Goal: Task Accomplishment & Management: Manage account settings

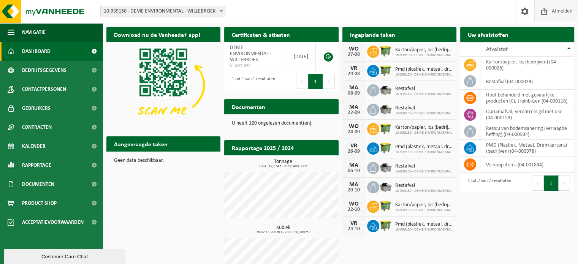
click at [567, 6] on span "Afmelden" at bounding box center [562, 11] width 24 height 22
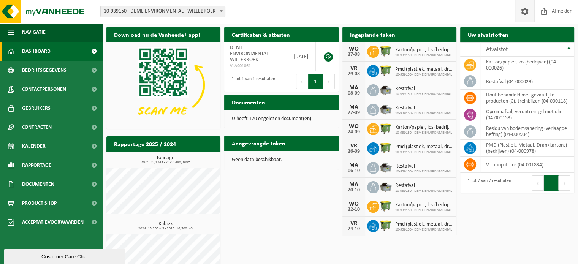
click at [529, 11] on span at bounding box center [524, 11] width 11 height 22
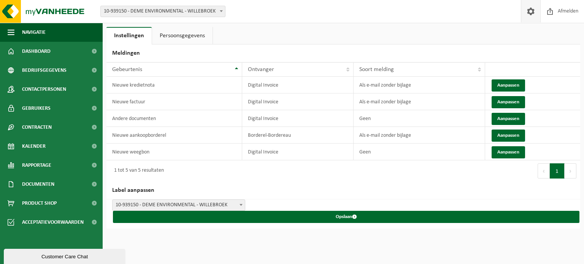
click at [174, 36] on link "Persoonsgegevens" at bounding box center [182, 35] width 60 height 17
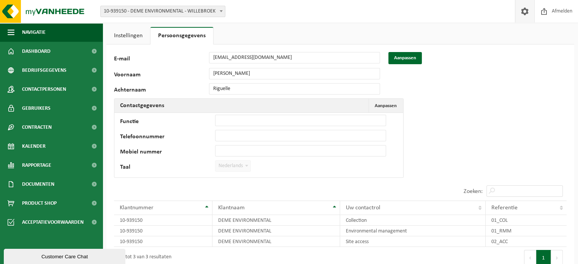
click at [139, 34] on link "Instellingen" at bounding box center [128, 35] width 44 height 17
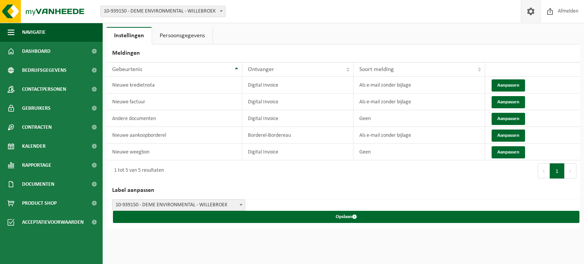
click at [523, 13] on link at bounding box center [530, 11] width 19 height 22
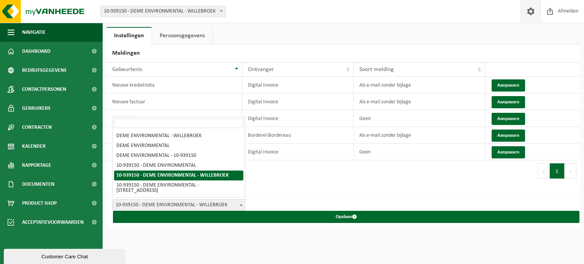
click at [199, 200] on span "10-939150 - DEME ENVIRONMENTAL - WILLEBROEK" at bounding box center [179, 205] width 132 height 11
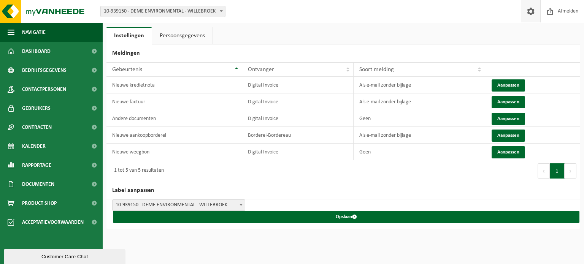
click at [194, 201] on span "10-939150 - DEME ENVIRONMENTAL - WILLEBROEK" at bounding box center [179, 205] width 132 height 11
click at [169, 39] on link "Persoonsgegevens" at bounding box center [182, 35] width 60 height 17
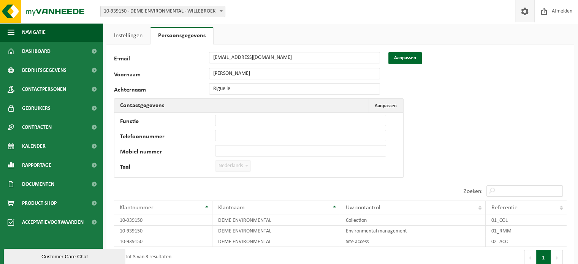
click at [250, 170] on span at bounding box center [247, 166] width 8 height 10
click at [389, 105] on span "Aanpassen" at bounding box center [386, 105] width 22 height 5
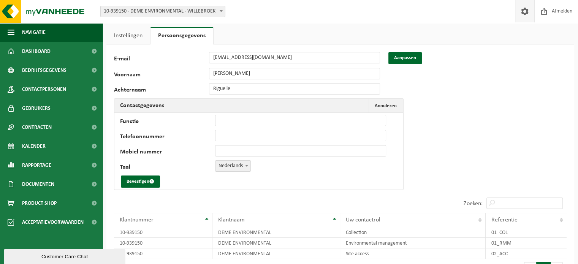
click at [236, 165] on span "Nederlands" at bounding box center [233, 166] width 35 height 11
select select "1"
click at [147, 178] on button "Bevestigen" at bounding box center [140, 182] width 39 height 12
